Goal: Task Accomplishment & Management: Complete application form

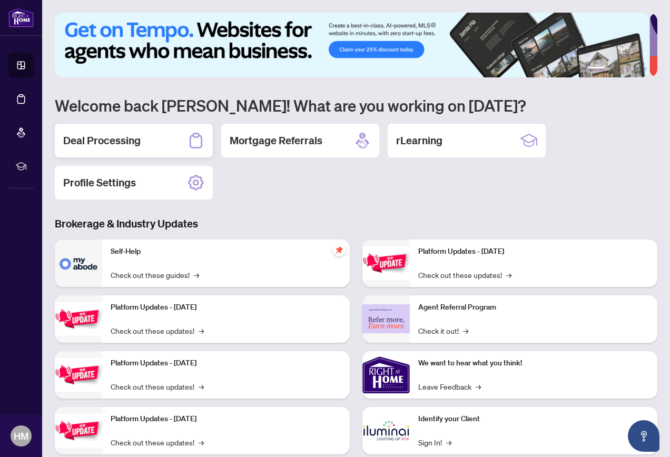
click at [97, 133] on h2 "Deal Processing" at bounding box center [101, 140] width 77 height 15
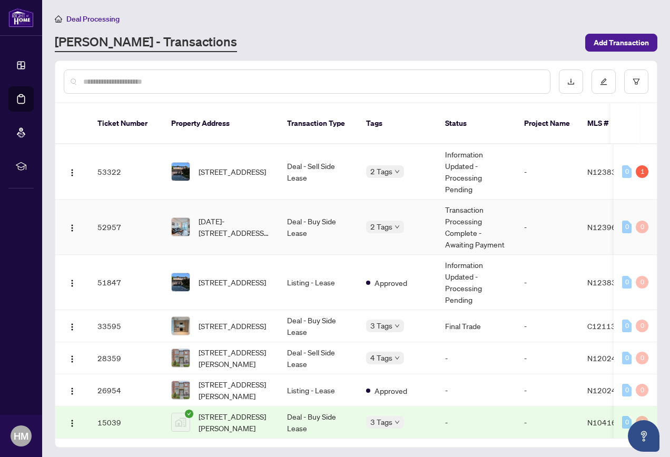
click at [110, 215] on td "52957" at bounding box center [126, 227] width 74 height 55
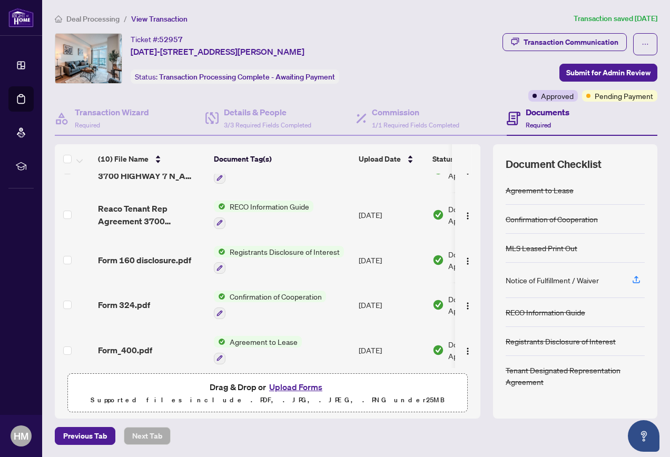
scroll to position [258, 0]
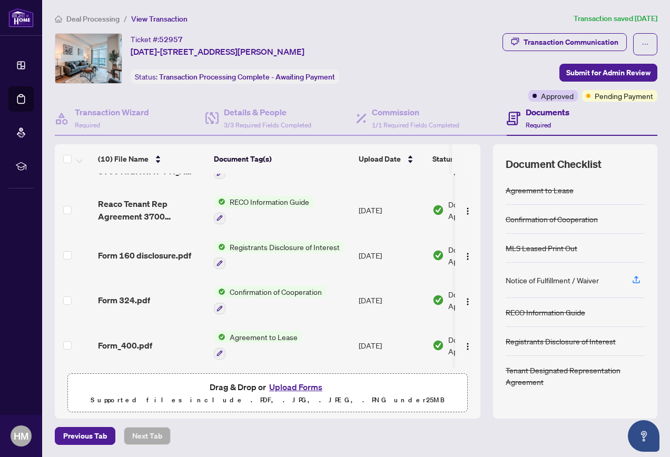
click at [299, 386] on button "Upload Forms" at bounding box center [295, 387] width 59 height 14
click at [590, 72] on span "Submit for Admin Review" at bounding box center [608, 72] width 84 height 17
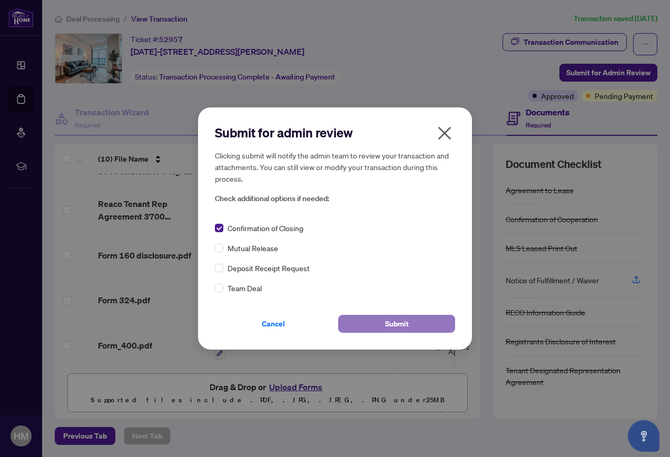
click at [386, 321] on span "Submit" at bounding box center [397, 323] width 24 height 17
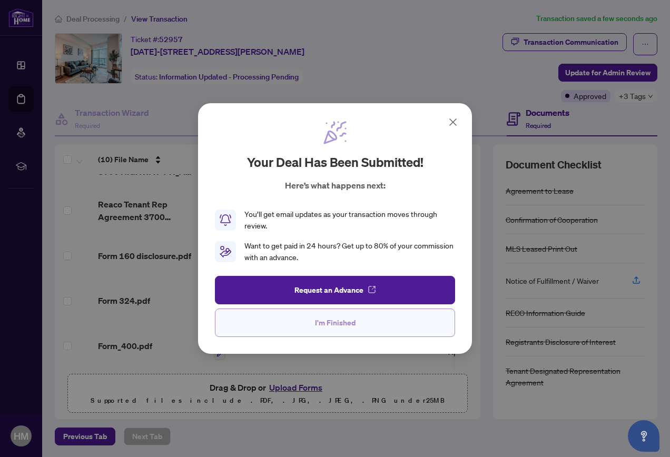
click at [360, 325] on button "I'm Finished" at bounding box center [335, 323] width 240 height 28
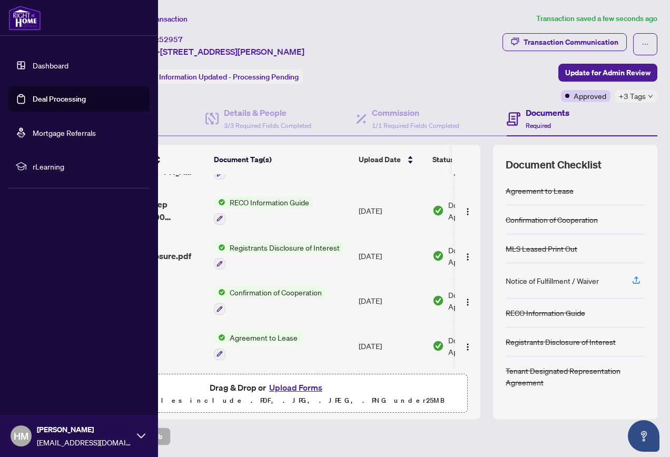
click at [44, 65] on link "Dashboard" at bounding box center [51, 65] width 36 height 9
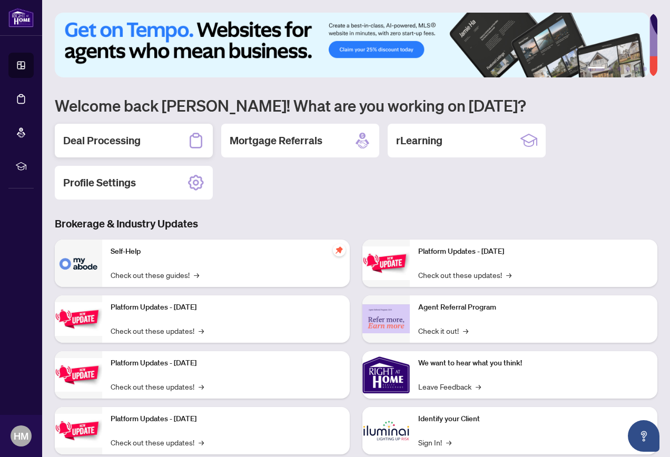
click at [177, 135] on div "Deal Processing" at bounding box center [134, 141] width 158 height 34
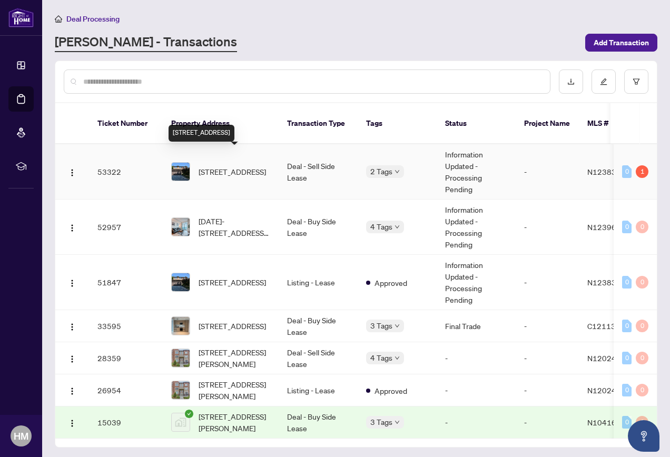
click at [260, 166] on span "[STREET_ADDRESS]" at bounding box center [231, 172] width 67 height 12
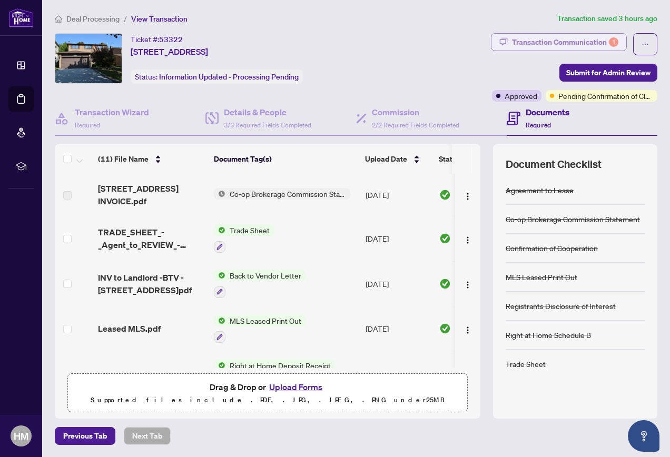
click at [565, 40] on div "Transaction Communication 1" at bounding box center [565, 42] width 106 height 17
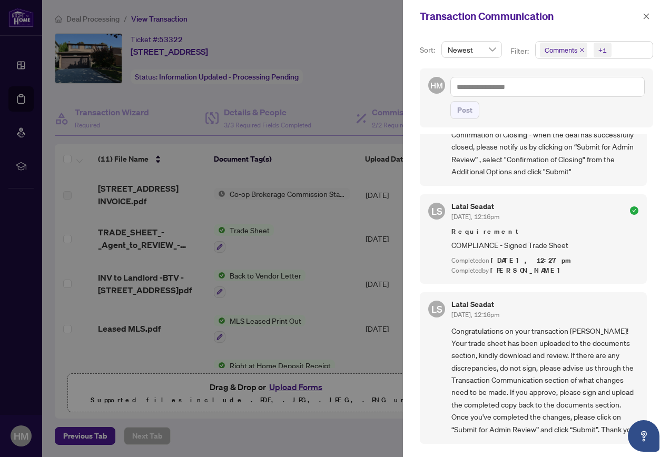
scroll to position [316, 0]
click at [367, 73] on div at bounding box center [335, 228] width 670 height 457
click at [644, 16] on icon "close" at bounding box center [645, 16] width 7 height 7
